Goal: Information Seeking & Learning: Find specific fact

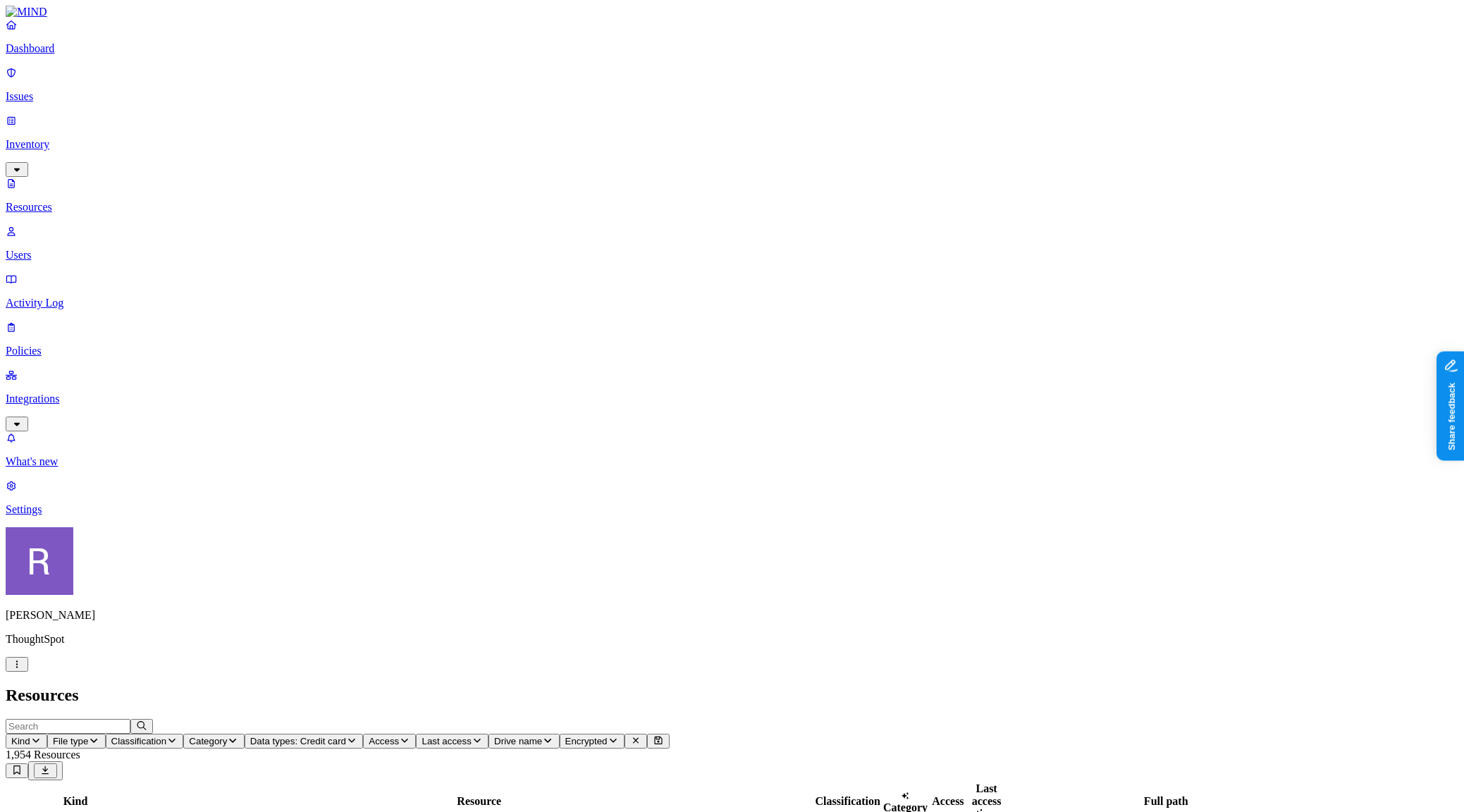
click at [22, 668] on icon "button" at bounding box center [17, 664] width 11 height 9
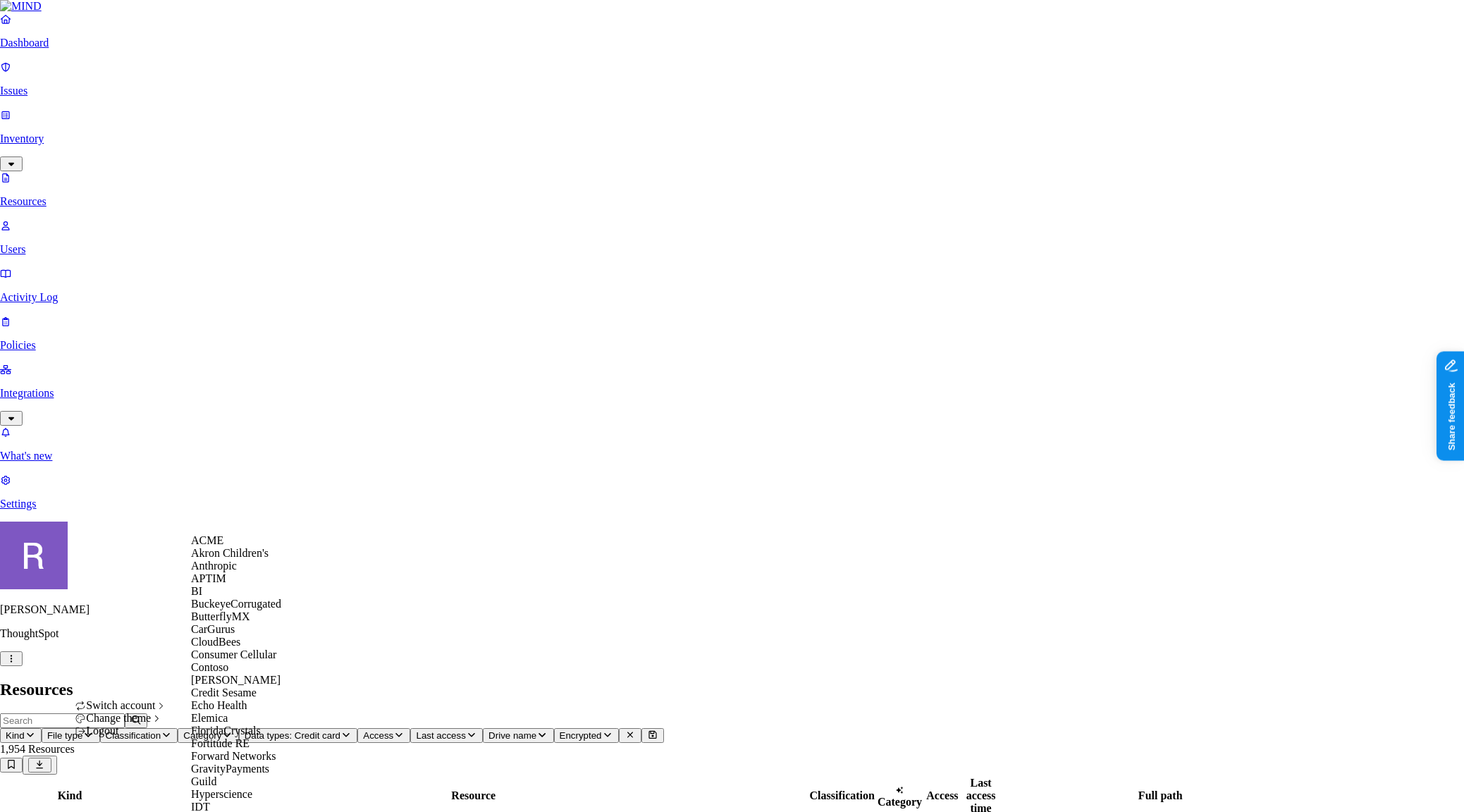
scroll to position [558, 0]
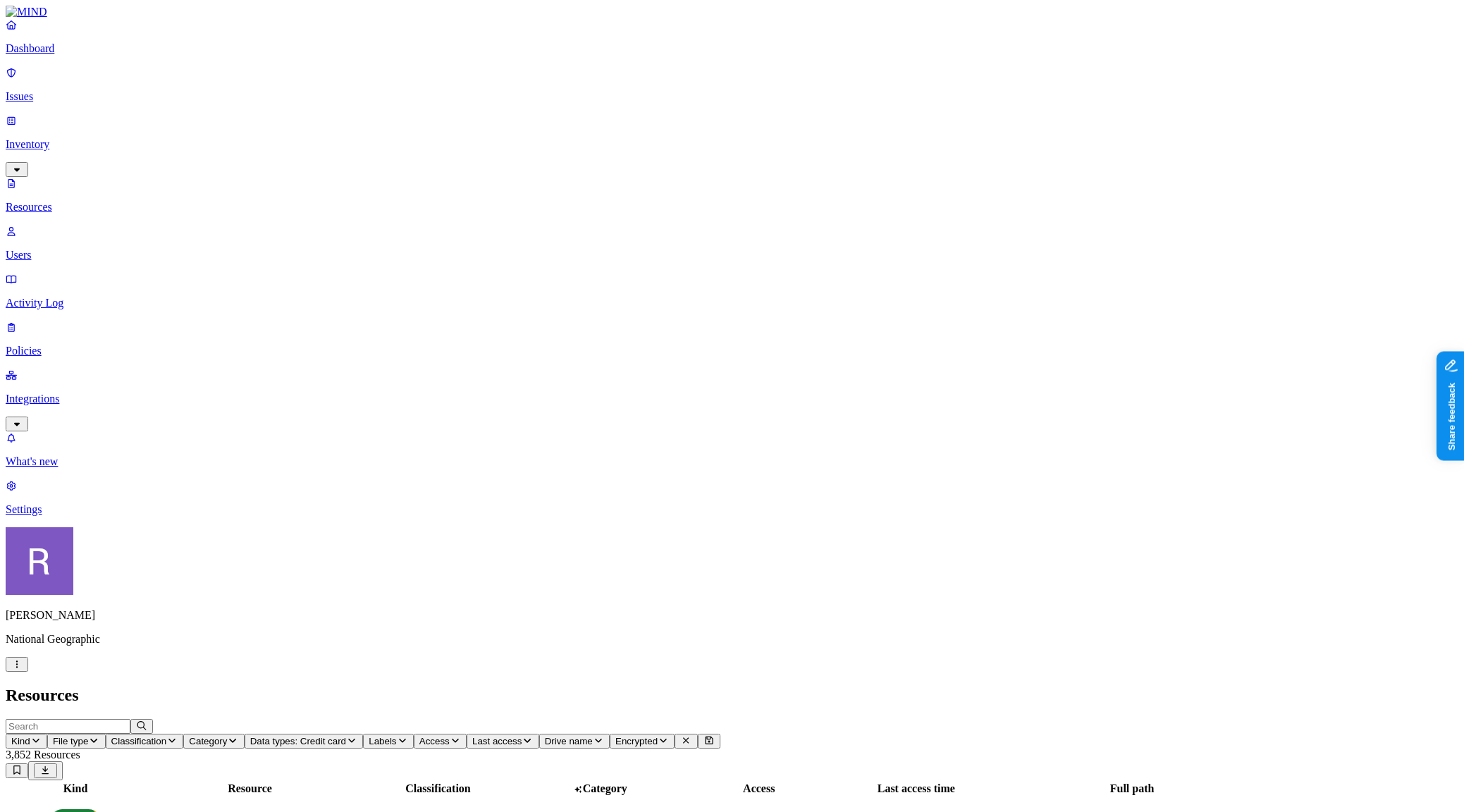
click at [130, 719] on input "text" at bounding box center [68, 726] width 124 height 15
click at [130, 719] on input "TV" at bounding box center [68, 726] width 124 height 15
type input "T"
type input "l"
click at [346, 735] on span "Data types: Credit card" at bounding box center [298, 740] width 96 height 10
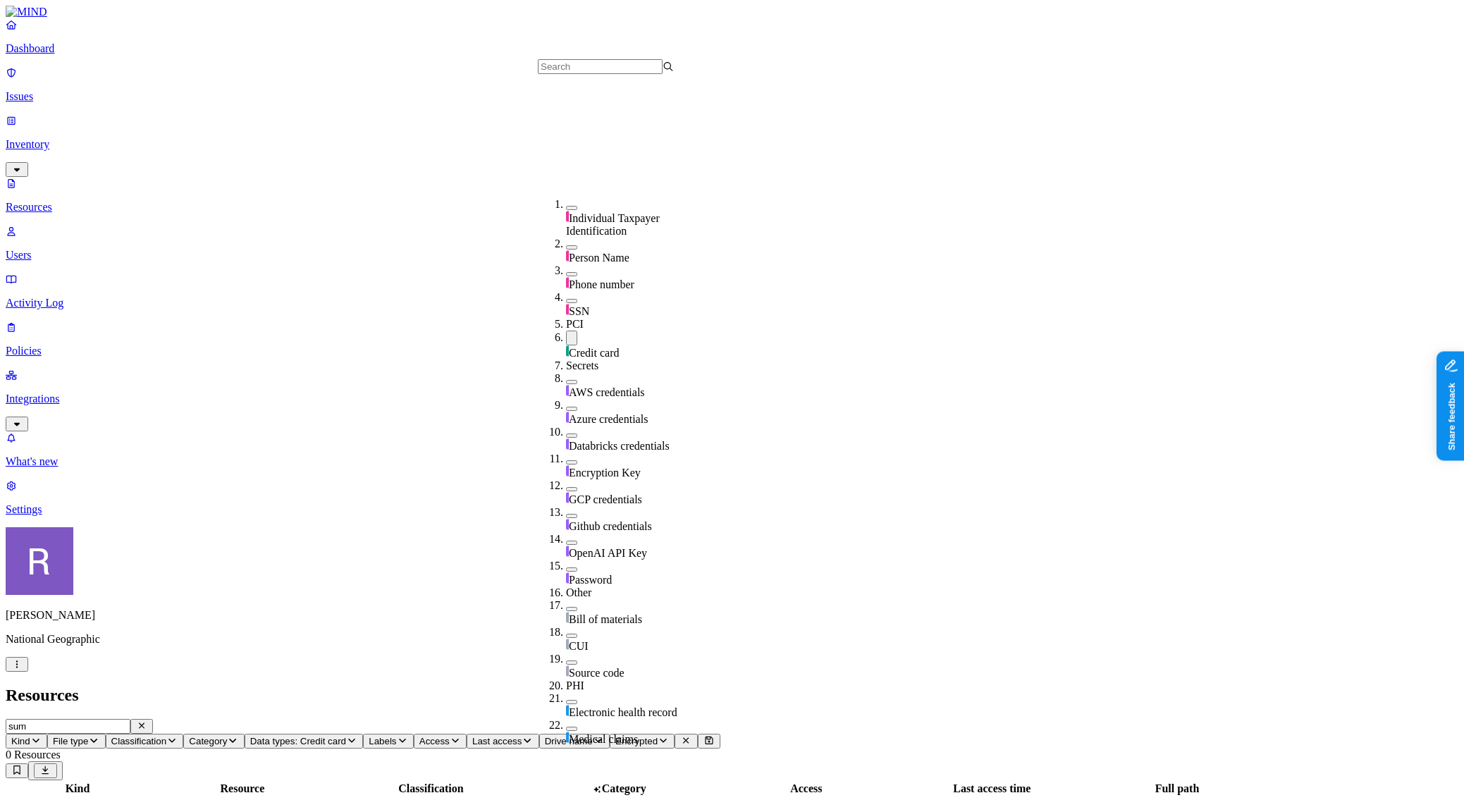
scroll to position [236, 0]
click at [566, 330] on button "button" at bounding box center [571, 337] width 11 height 15
click at [130, 719] on input "sum" at bounding box center [68, 726] width 124 height 15
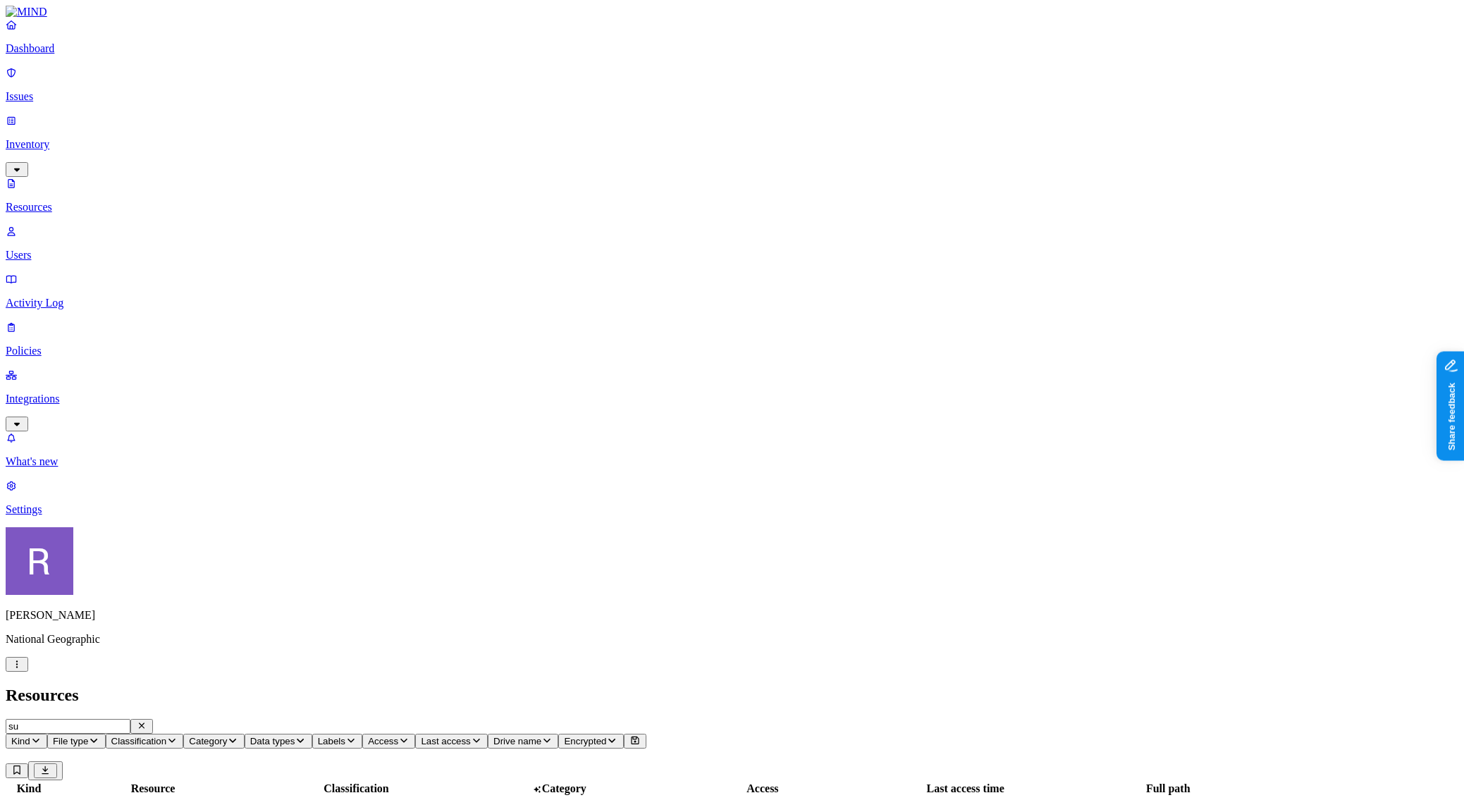
type input "s"
type input "tv lump"
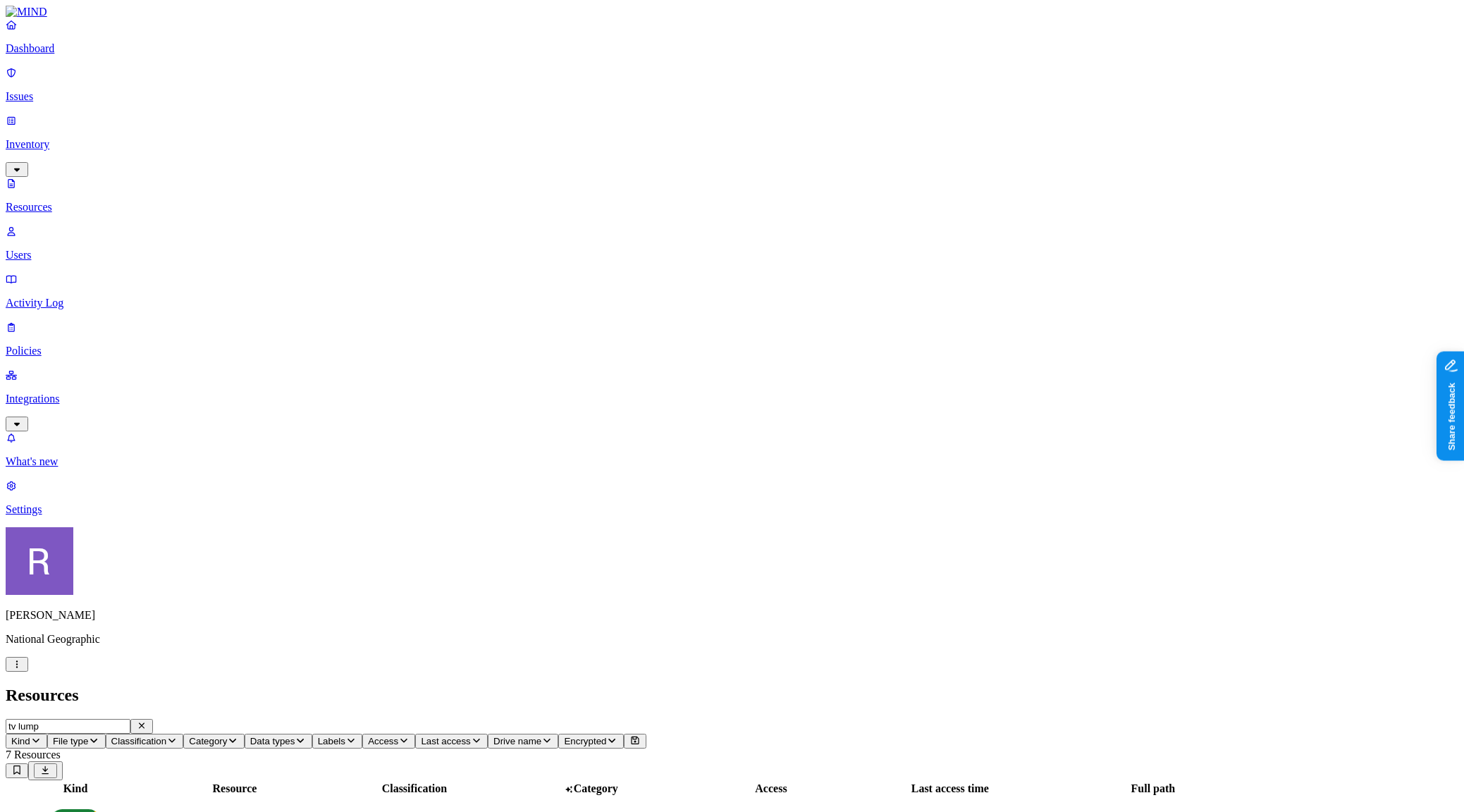
scroll to position [204, 0]
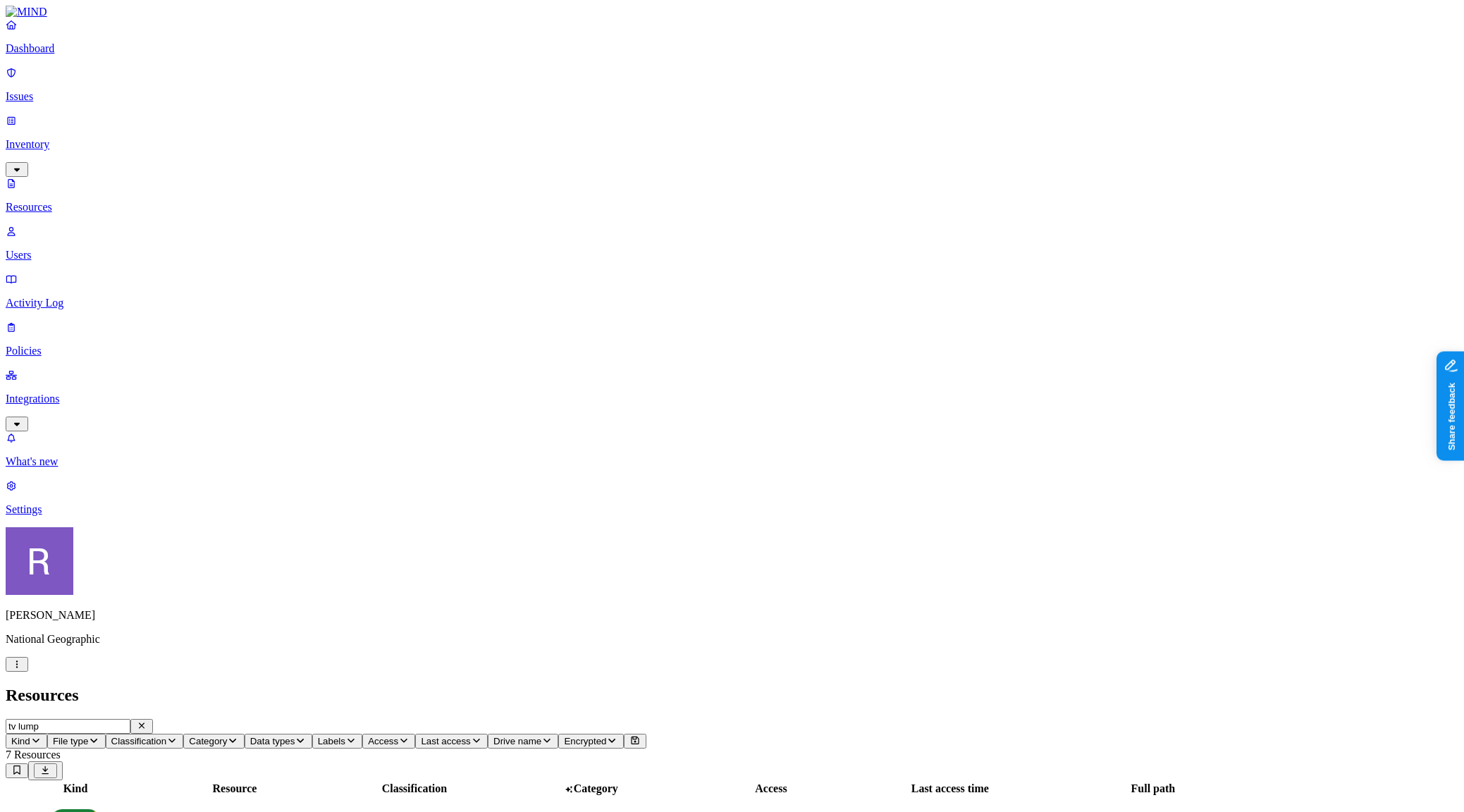
scroll to position [0, 0]
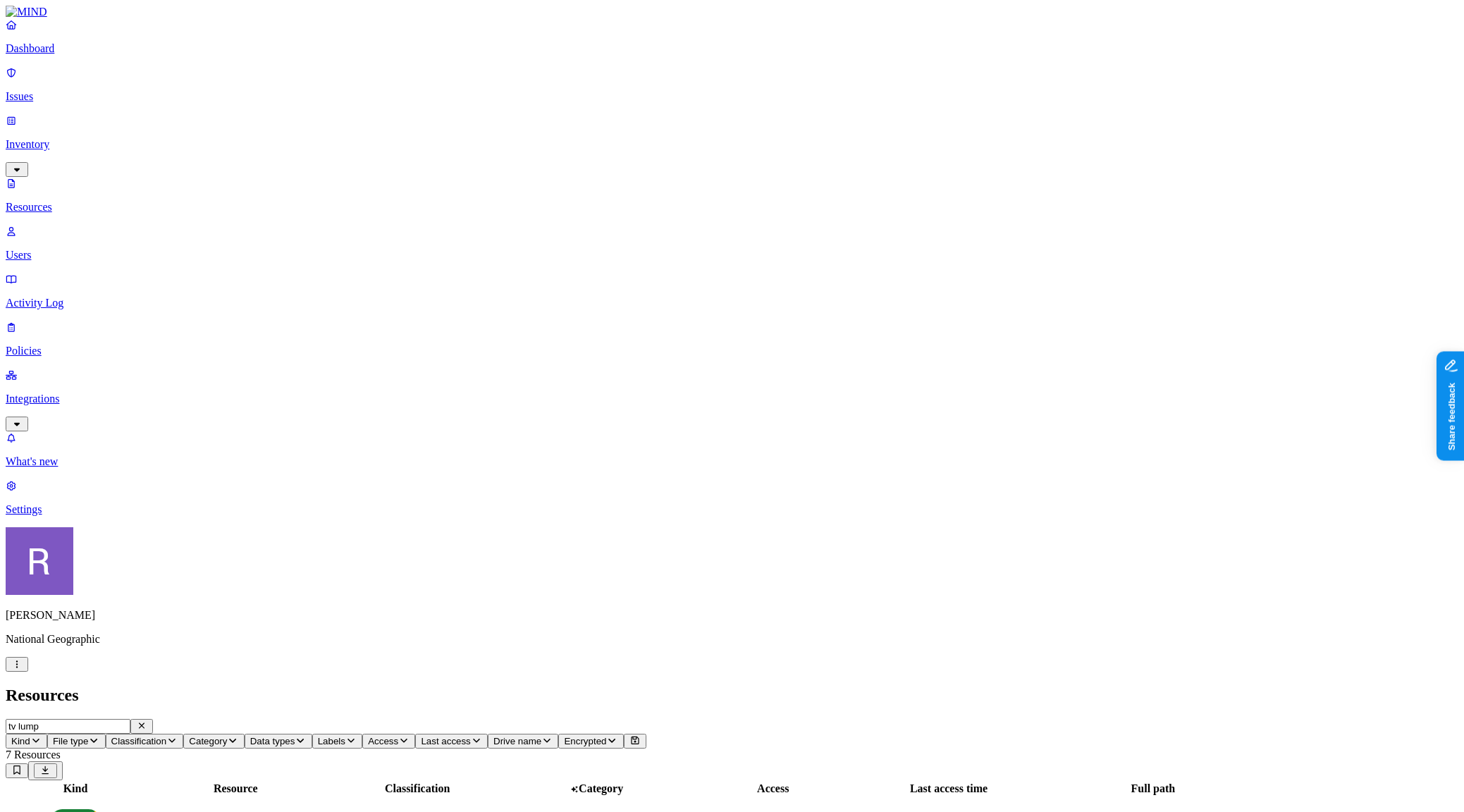
click at [415, 733] on button "Access" at bounding box center [389, 740] width 53 height 15
click at [716, 685] on h2 "Resources" at bounding box center [732, 695] width 1452 height 19
